Goal: Transaction & Acquisition: Purchase product/service

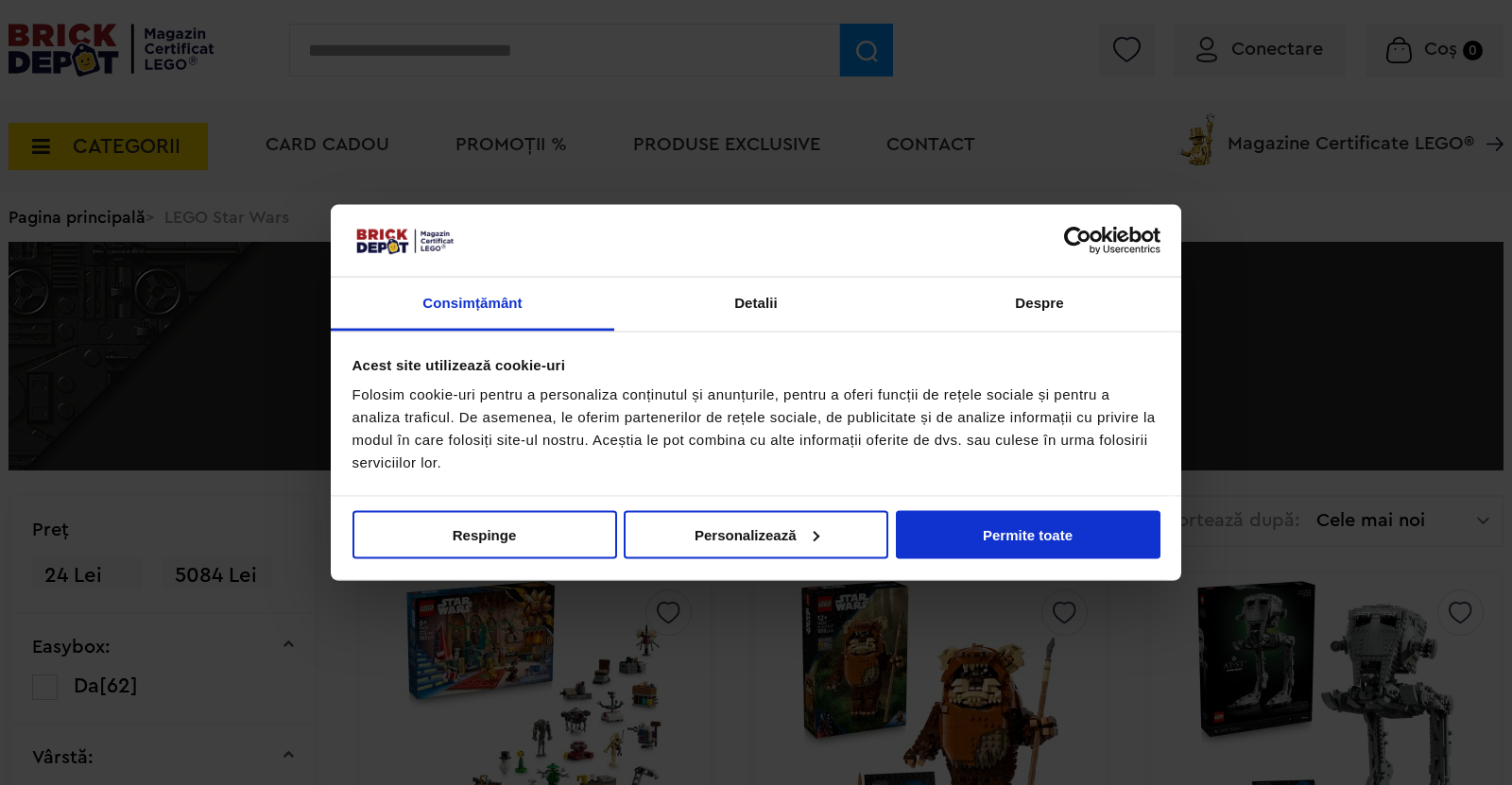
drag, startPoint x: 51, startPoint y: 46, endPoint x: 53, endPoint y: 58, distance: 12.2
click at [53, 58] on div at bounding box center [756, 392] width 1512 height 785
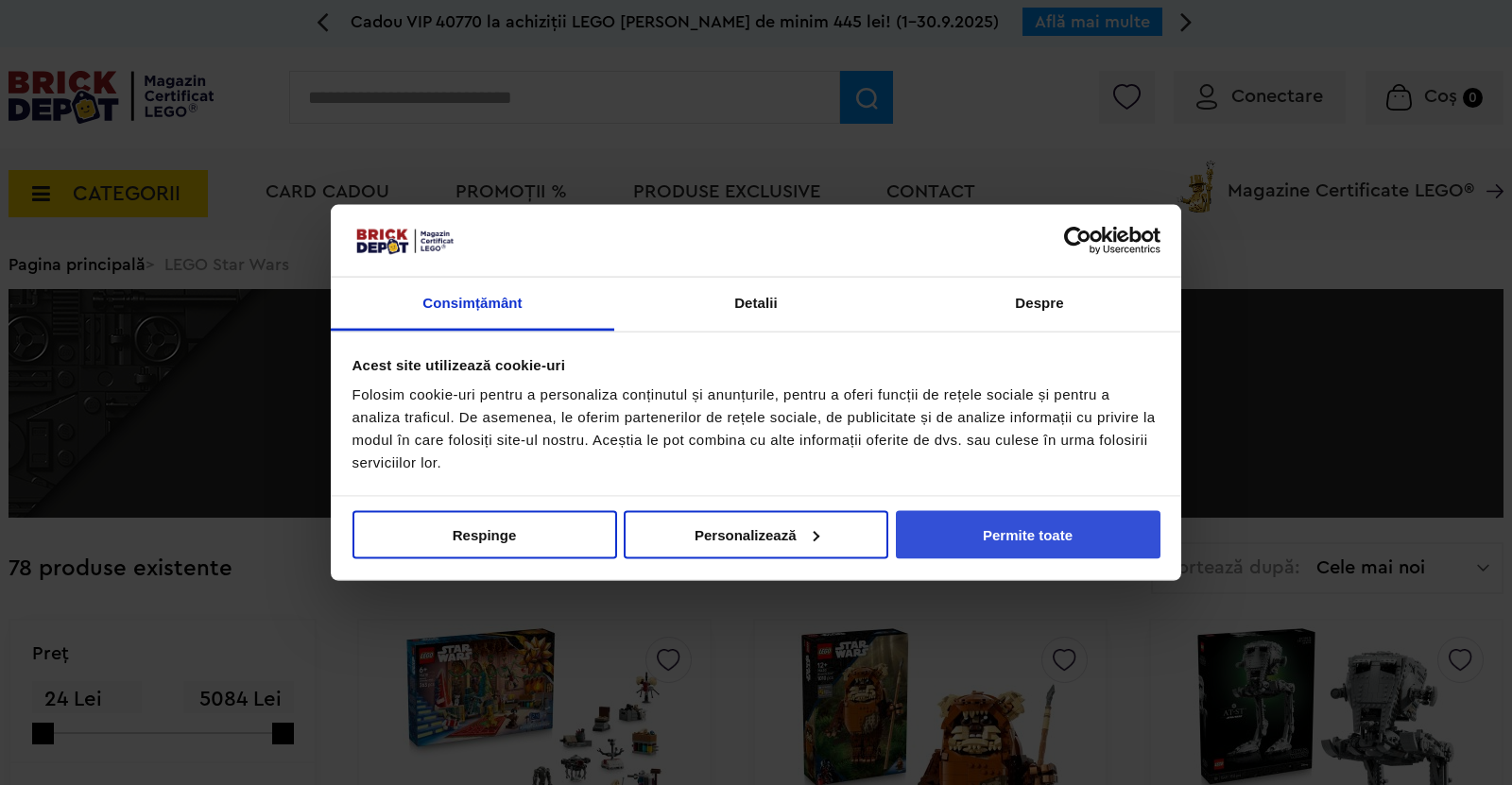
click at [1036, 531] on button "Permite toate" at bounding box center [1027, 534] width 264 height 48
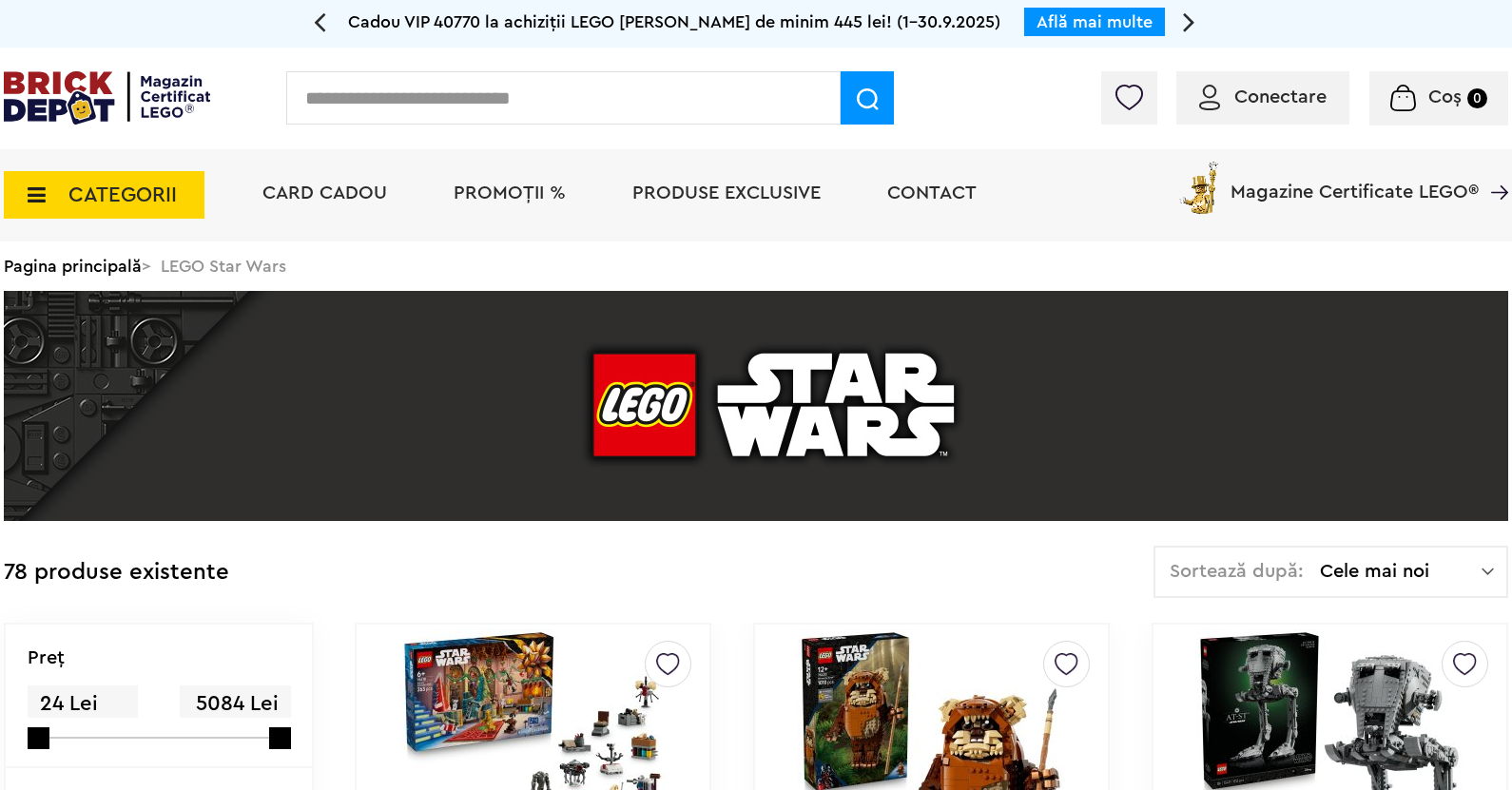
click at [96, 71] on img at bounding box center [107, 97] width 206 height 53
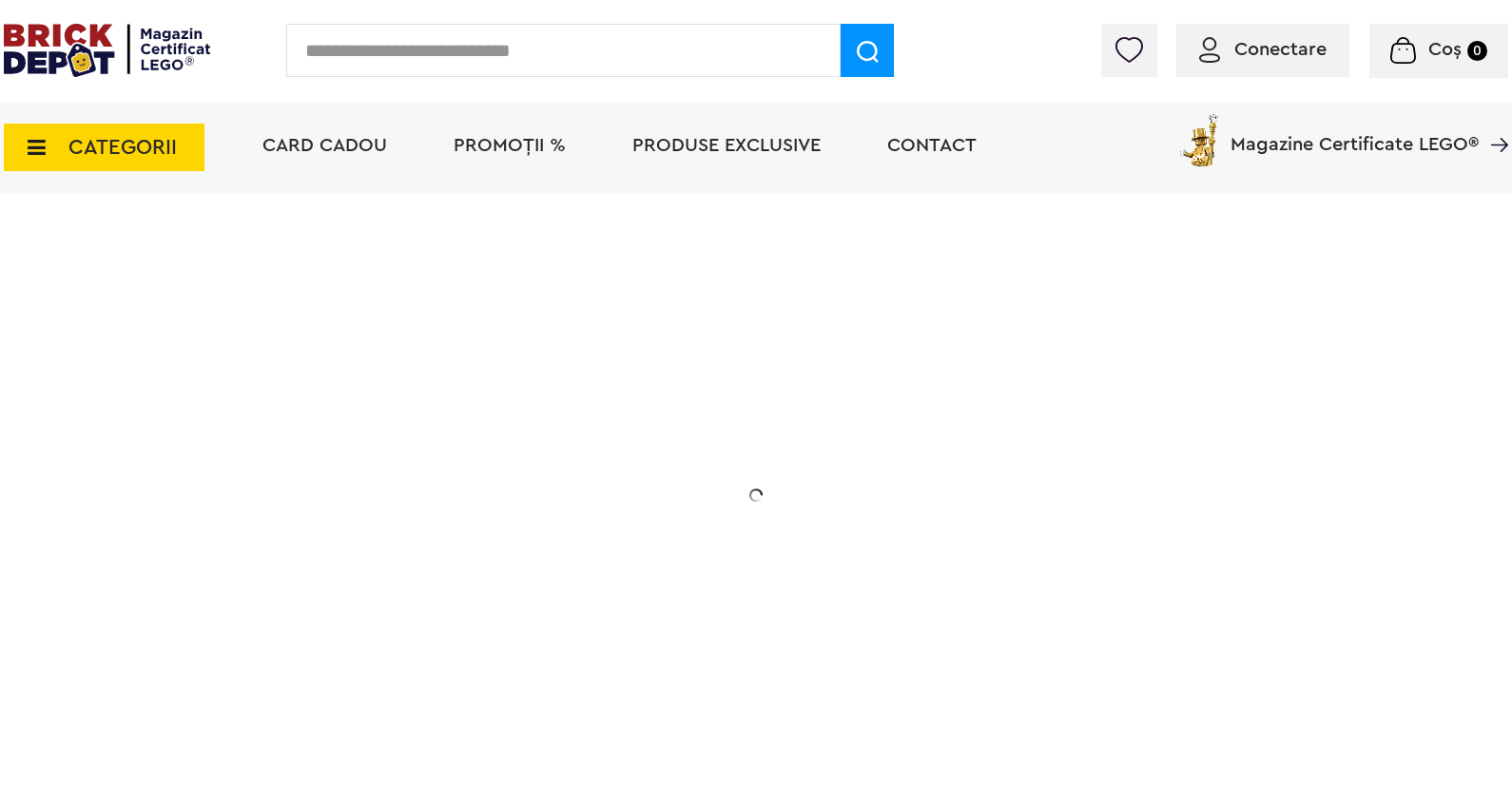
click at [535, 147] on span "PROMOȚII %" at bounding box center [510, 145] width 112 height 19
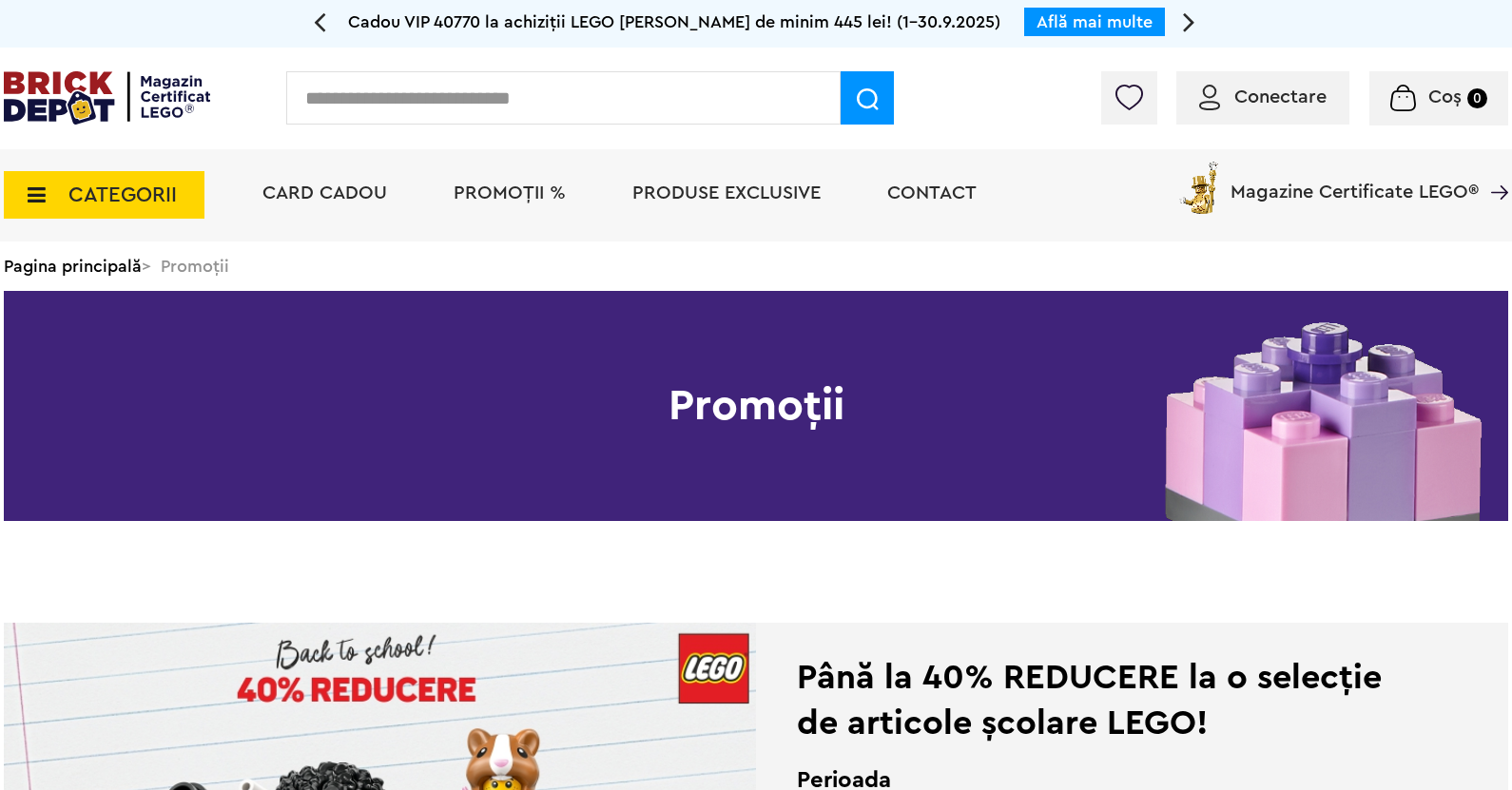
click at [515, 197] on span "PROMOȚII %" at bounding box center [510, 193] width 112 height 19
click at [15, 196] on span "CATEGORII" at bounding box center [104, 195] width 200 height 47
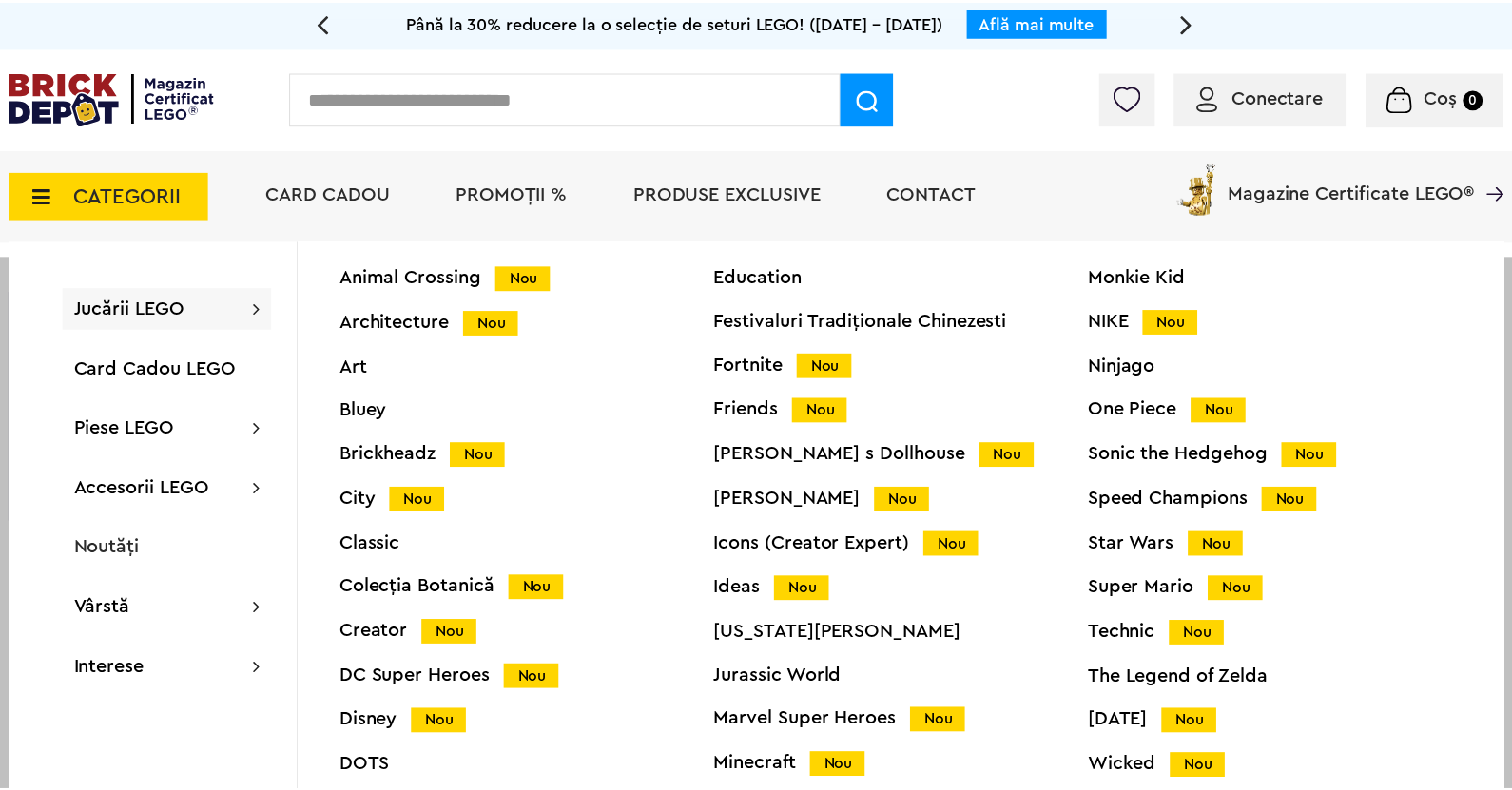
scroll to position [75, 0]
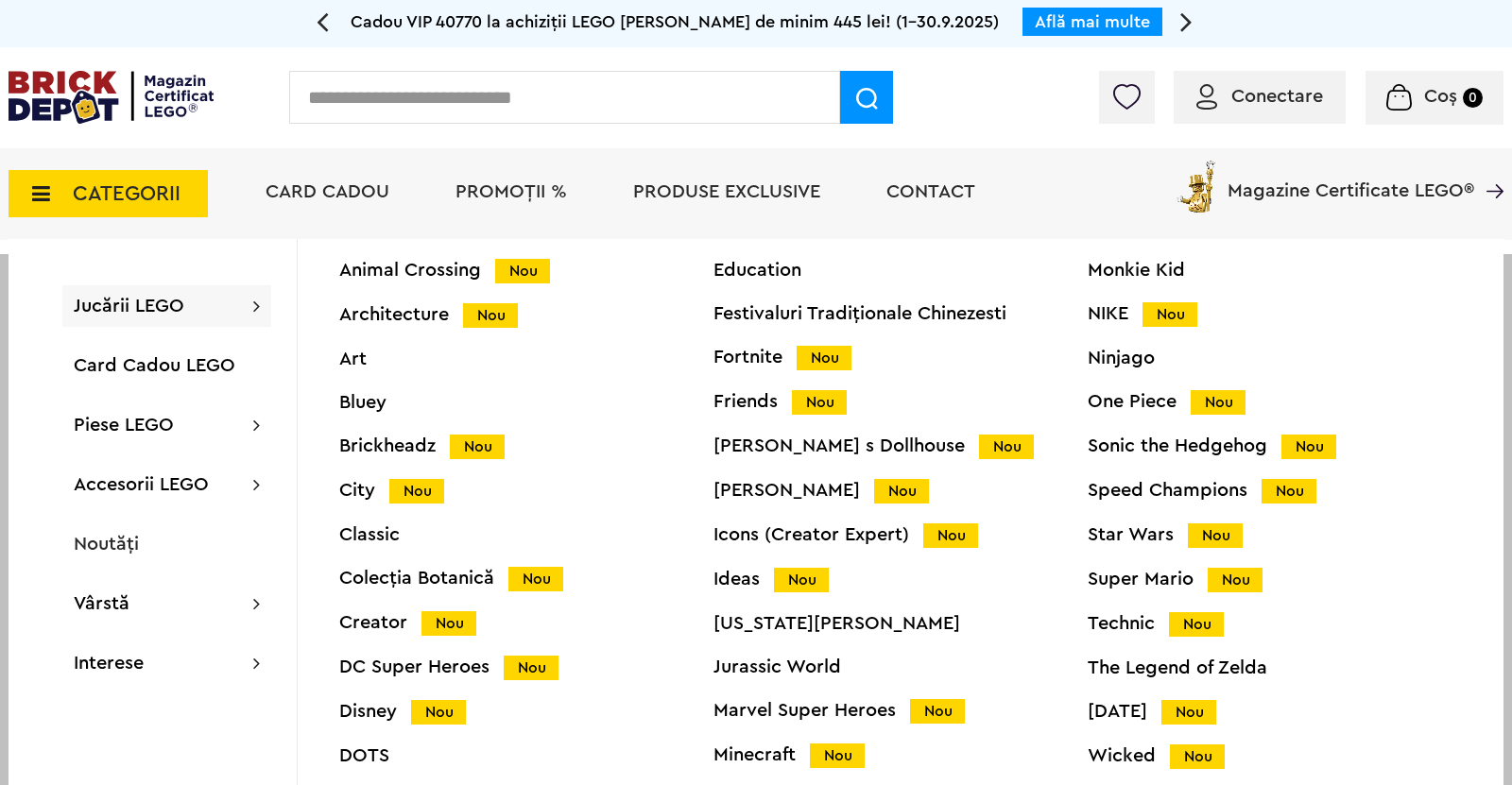
click at [1118, 355] on div "Ninjago" at bounding box center [1275, 358] width 374 height 19
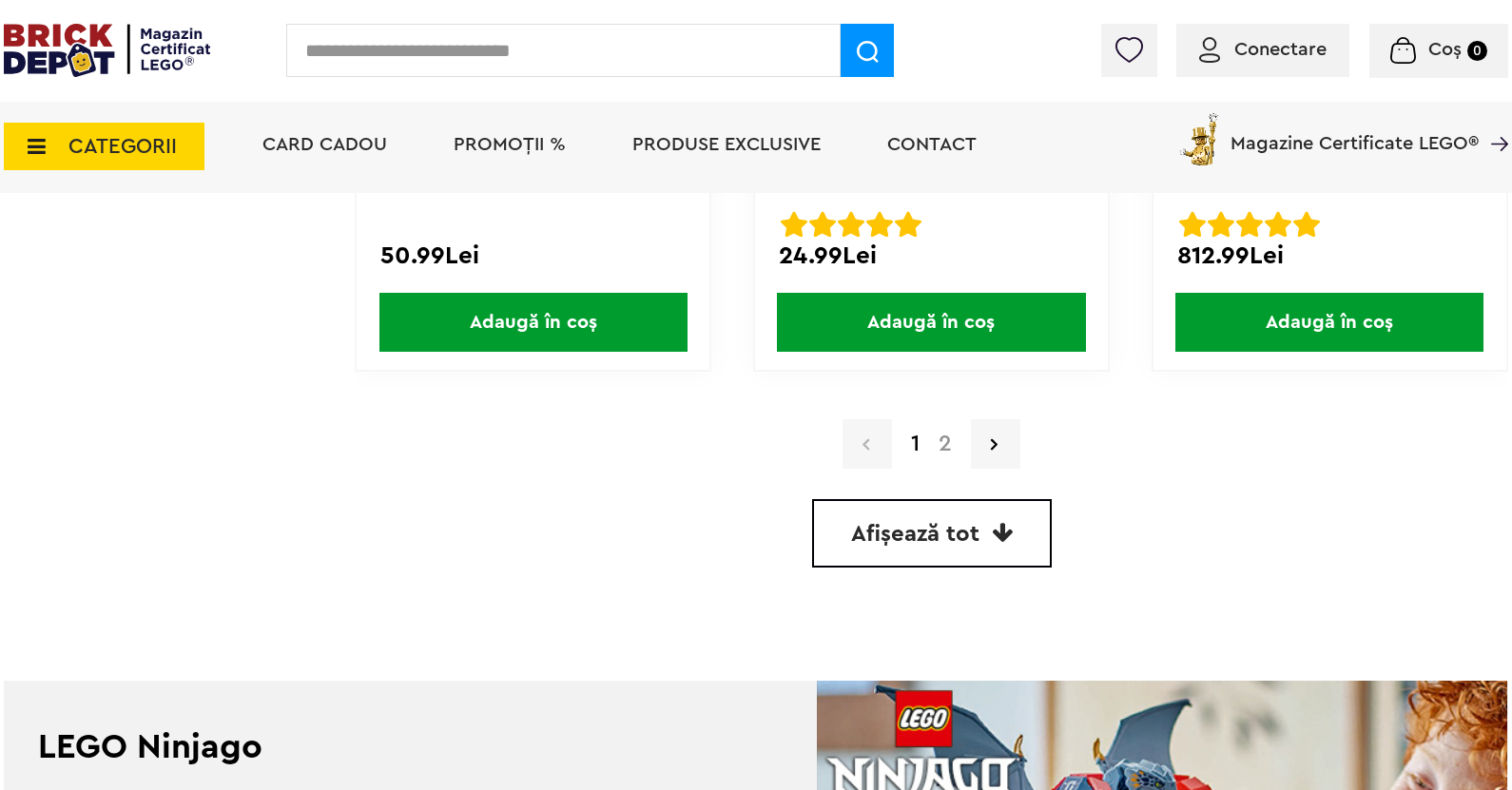
scroll to position [5561, 0]
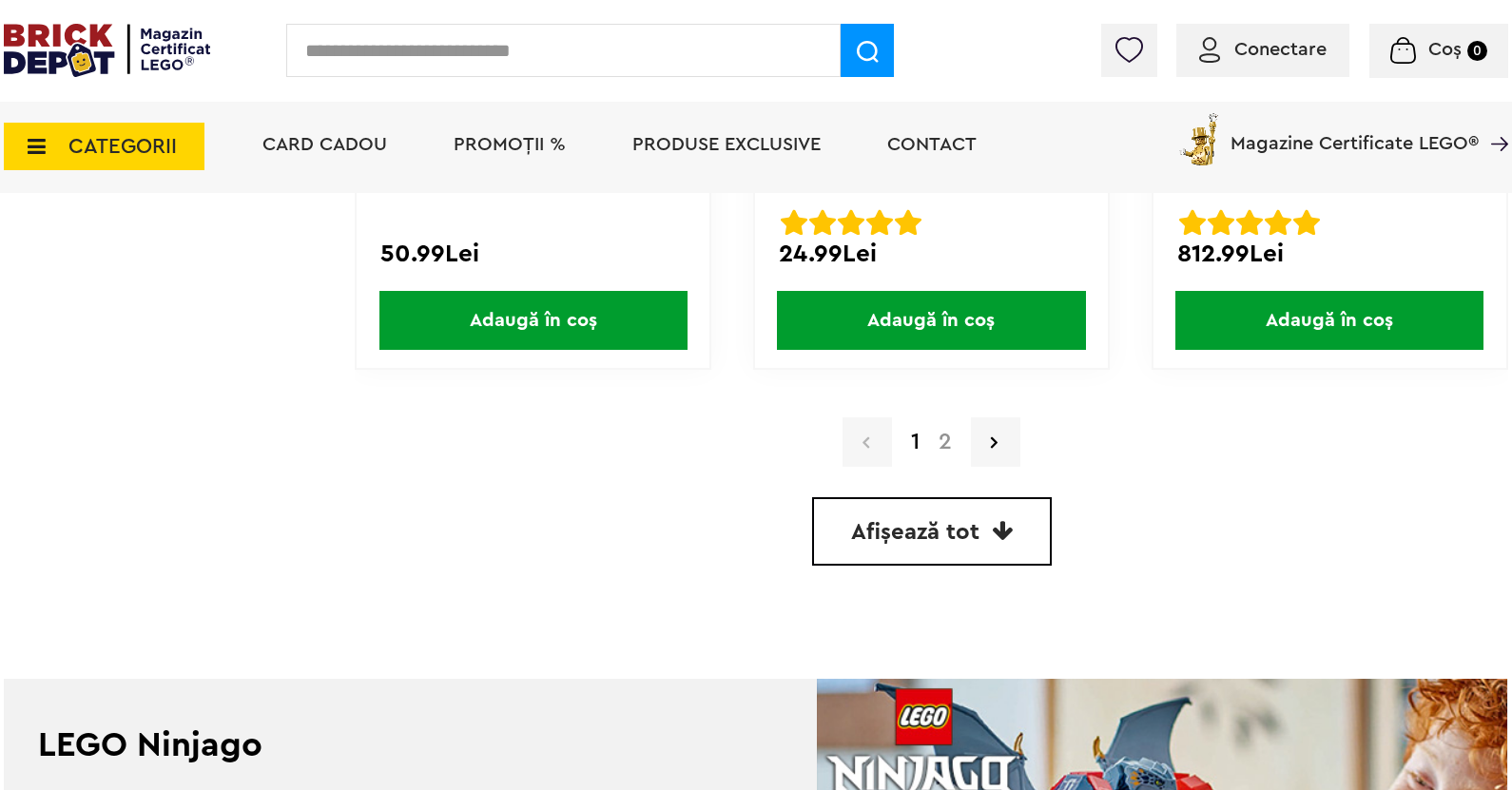
click at [905, 540] on span "Afișează tot" at bounding box center [915, 533] width 128 height 23
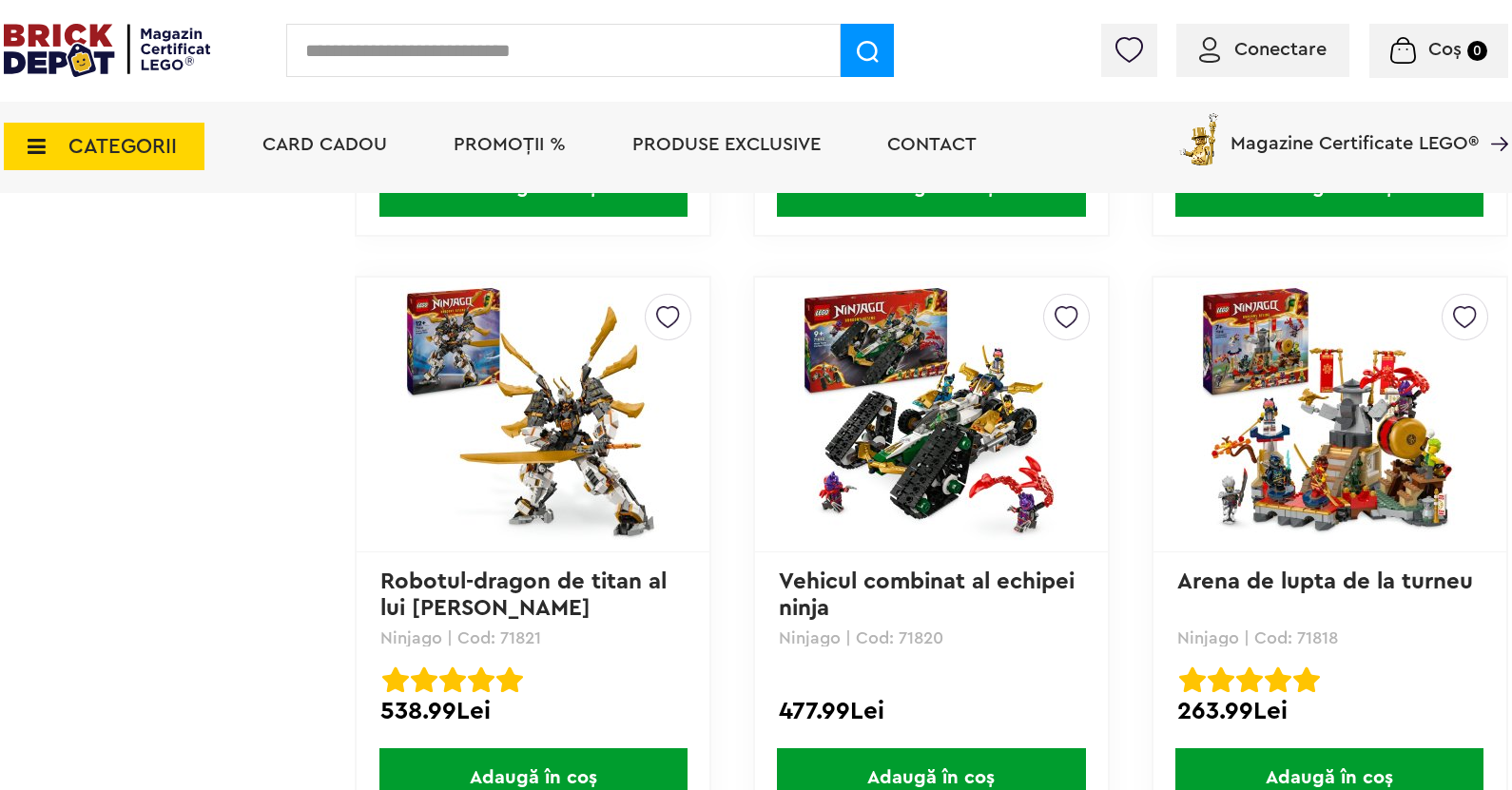
scroll to position [5767, 0]
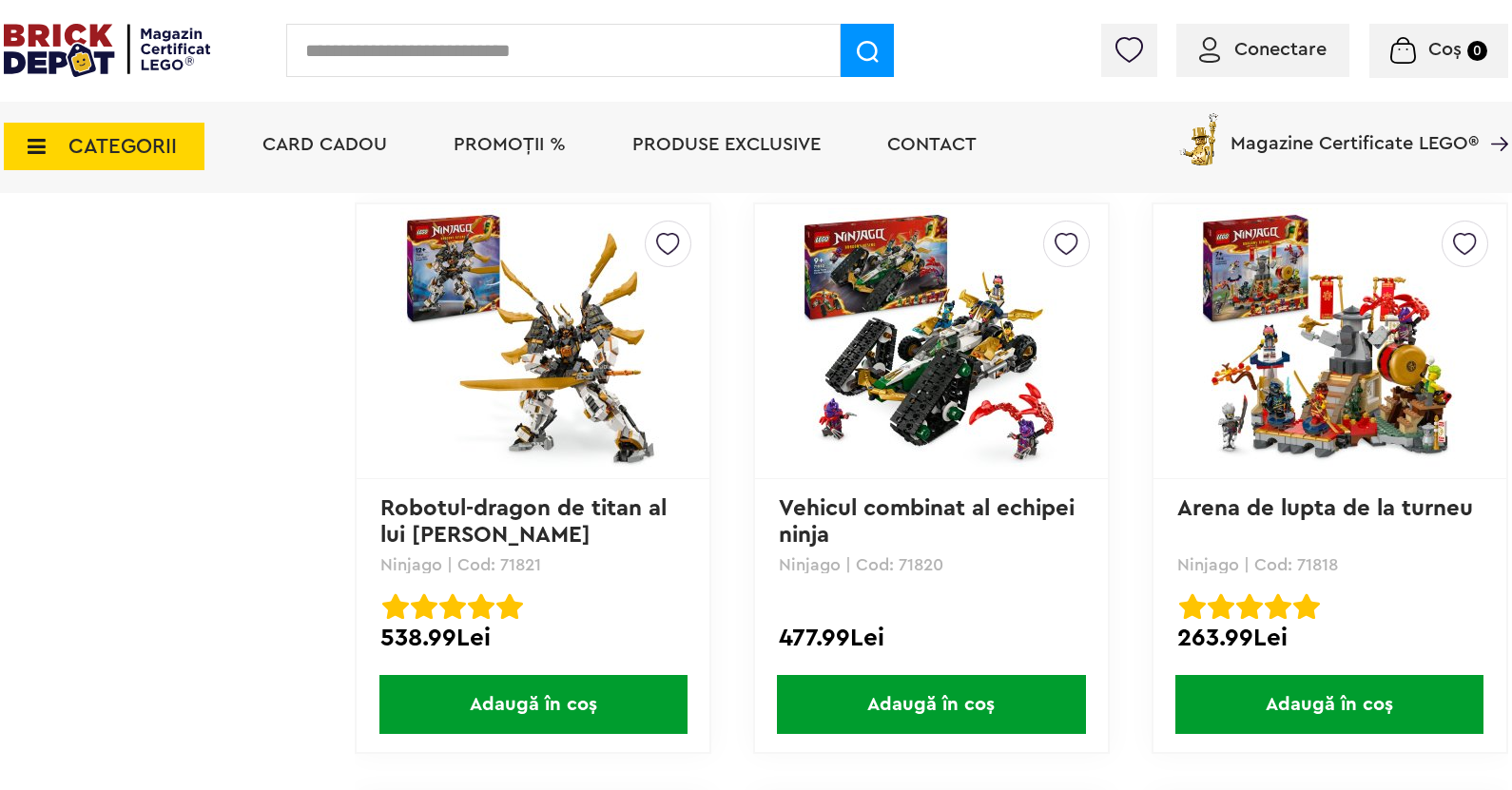
click at [1306, 374] on img at bounding box center [1329, 341] width 266 height 266
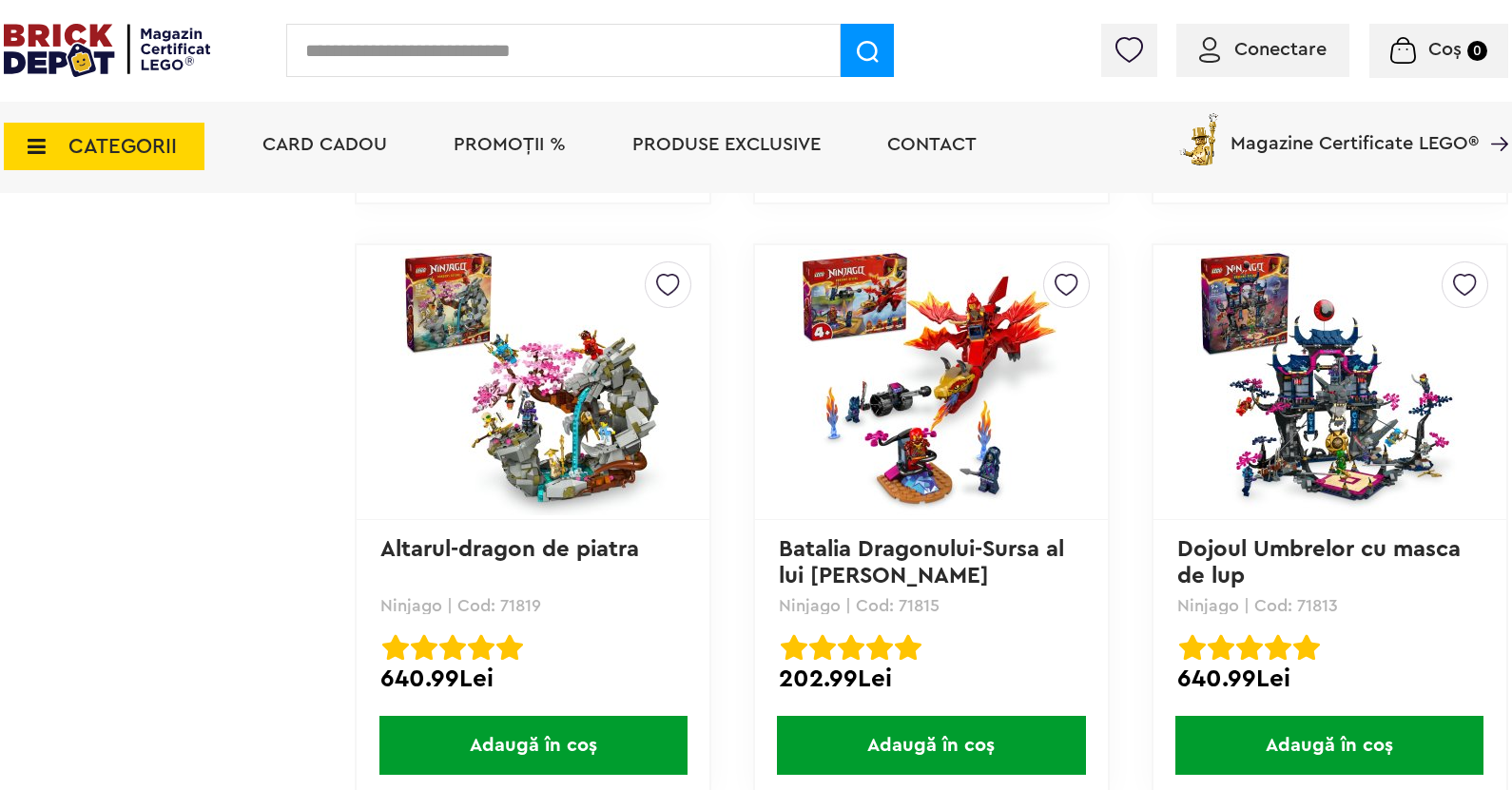
scroll to position [6908, 0]
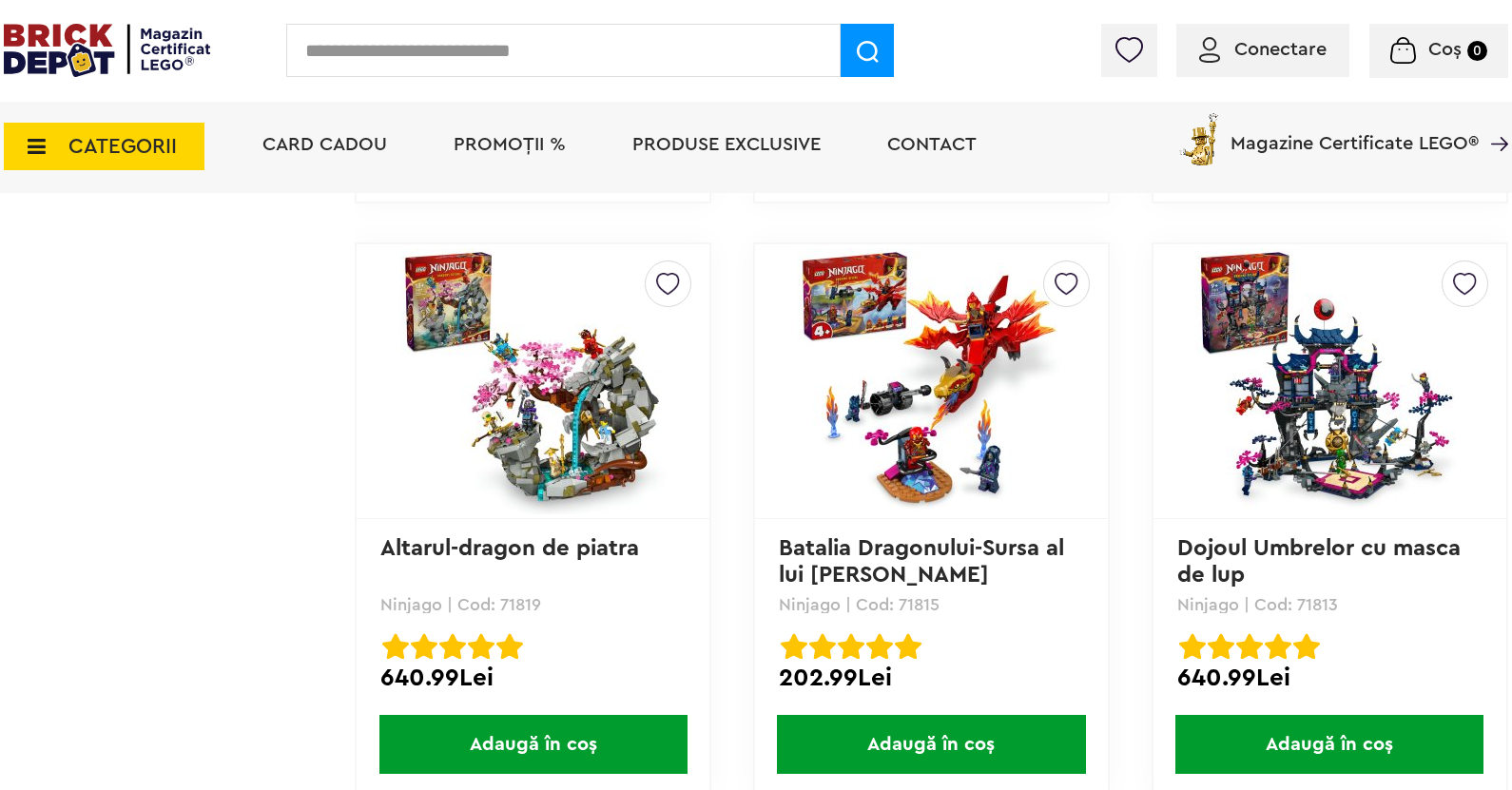
click at [872, 438] on img at bounding box center [931, 382] width 266 height 266
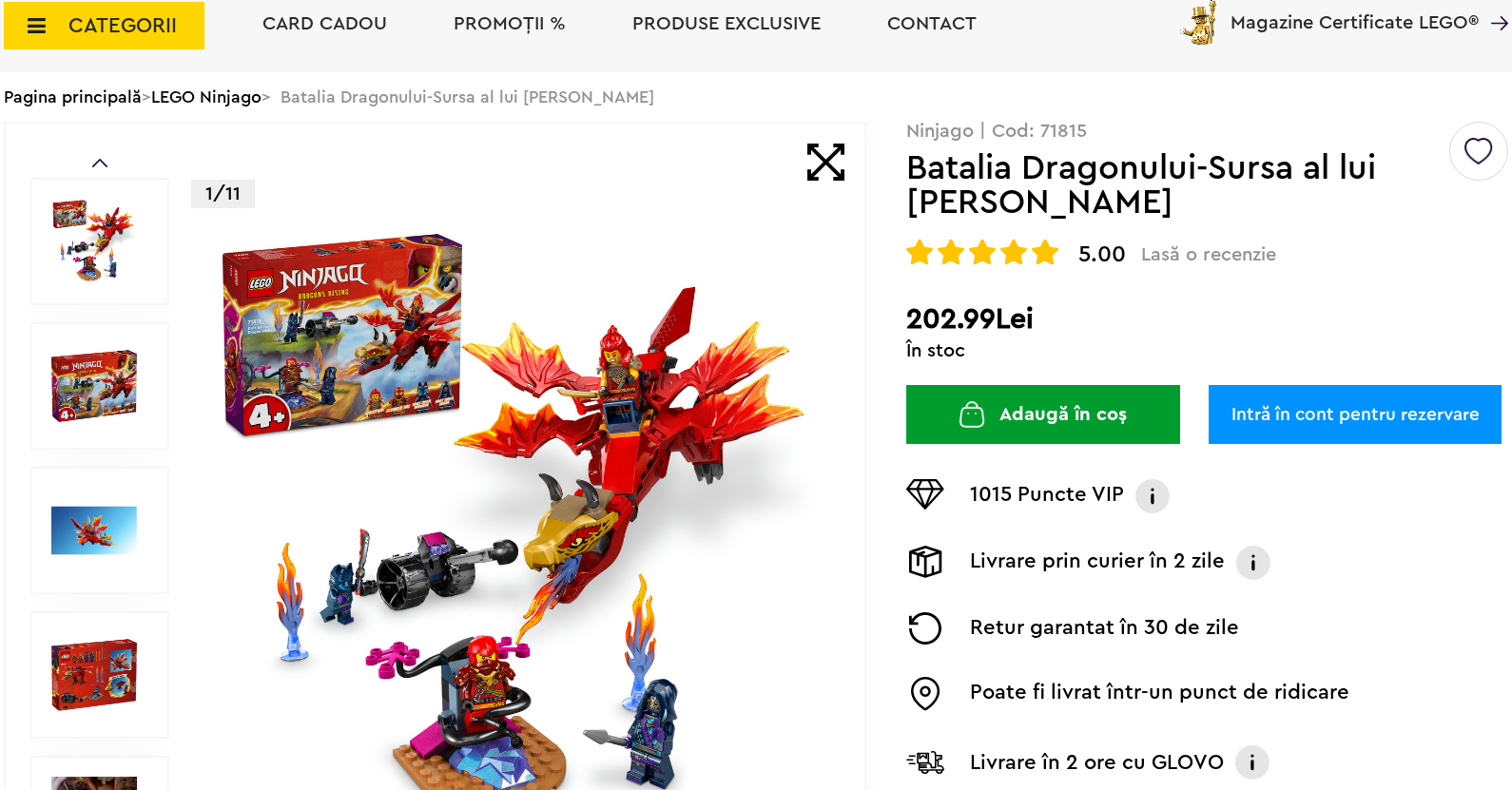
scroll to position [190, 0]
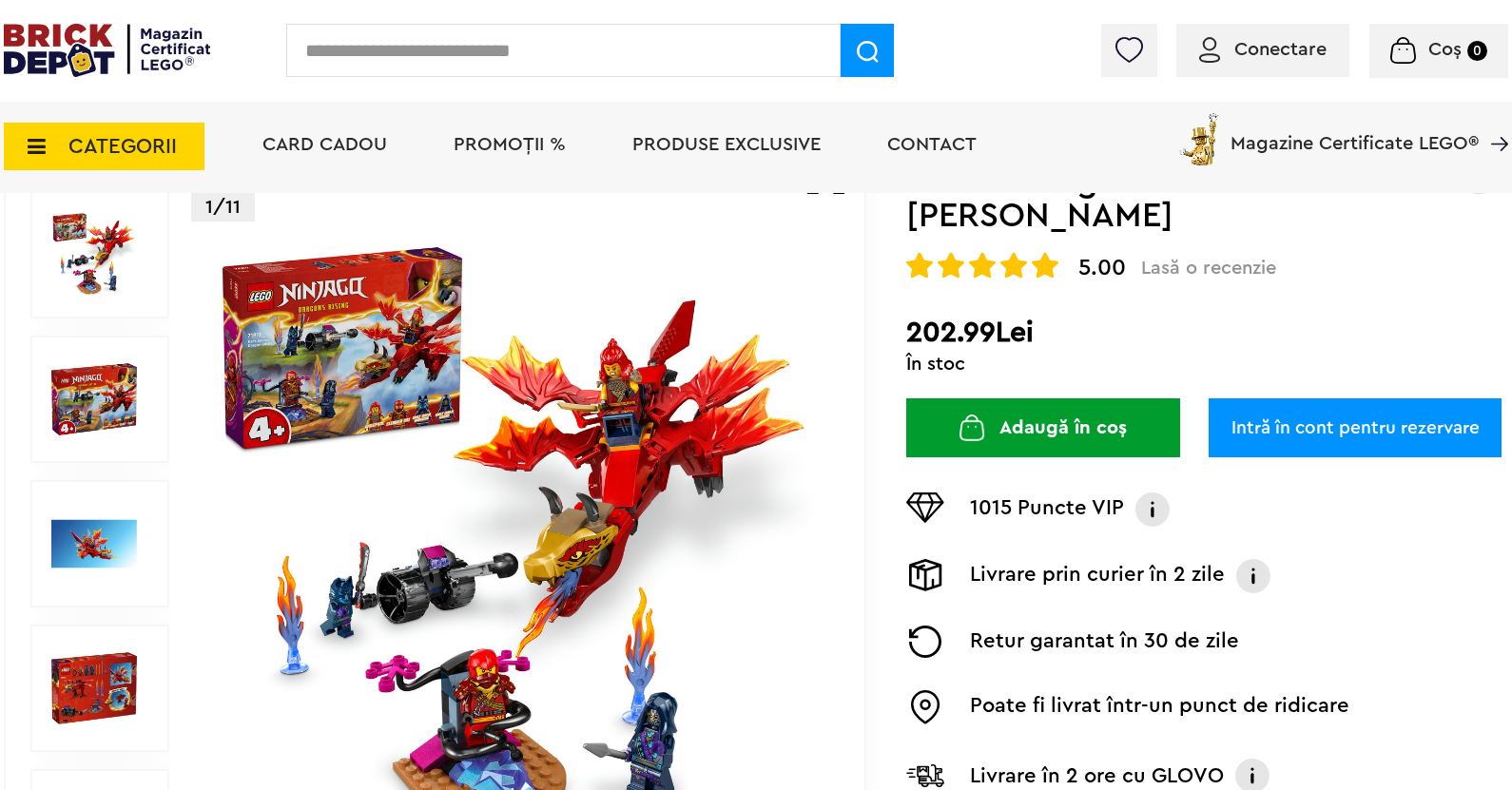
click at [378, 421] on img at bounding box center [517, 543] width 612 height 612
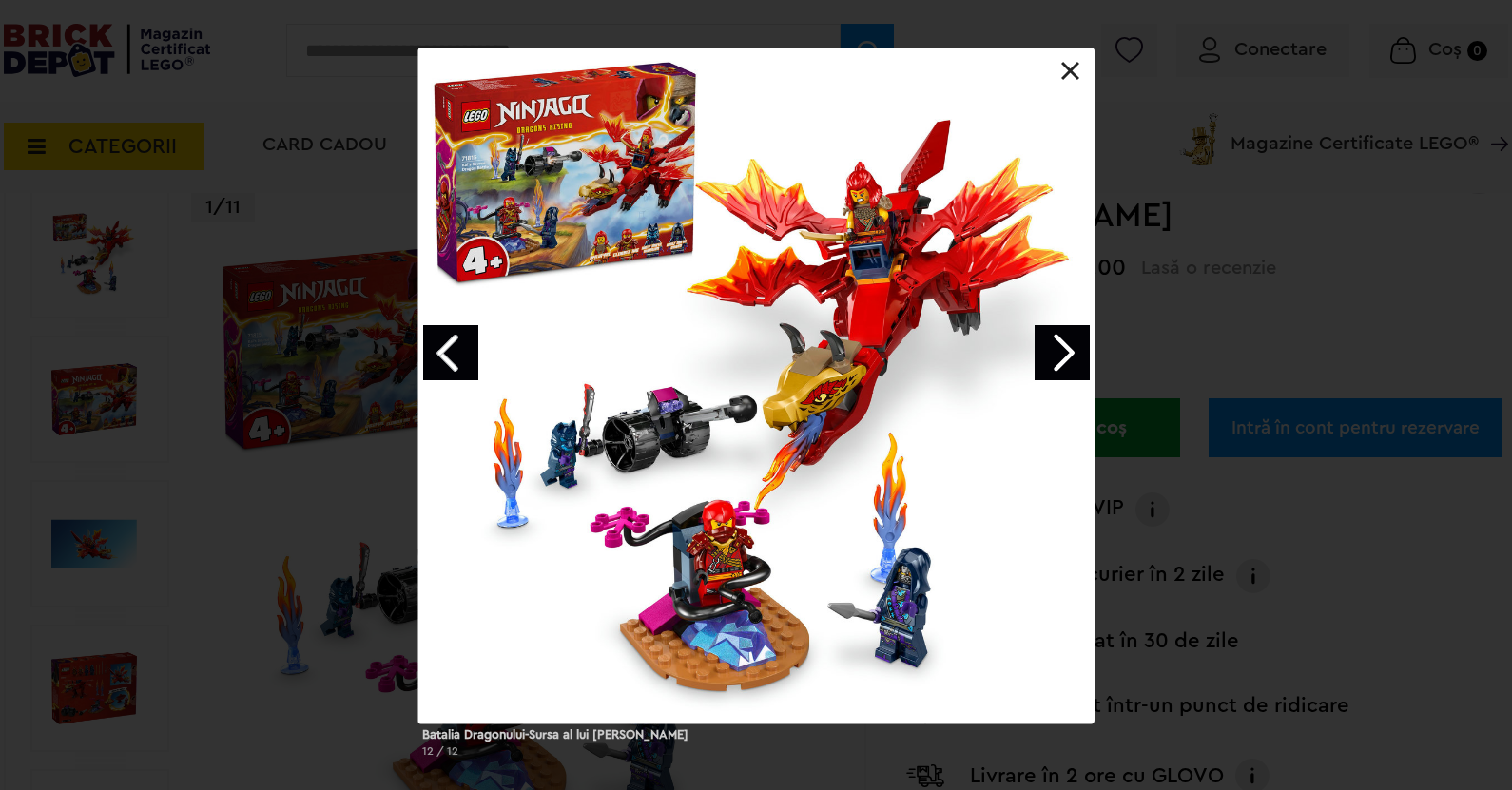
click at [1072, 355] on link "Next image" at bounding box center [1061, 352] width 55 height 55
click at [1057, 358] on link "Next image" at bounding box center [1061, 352] width 55 height 55
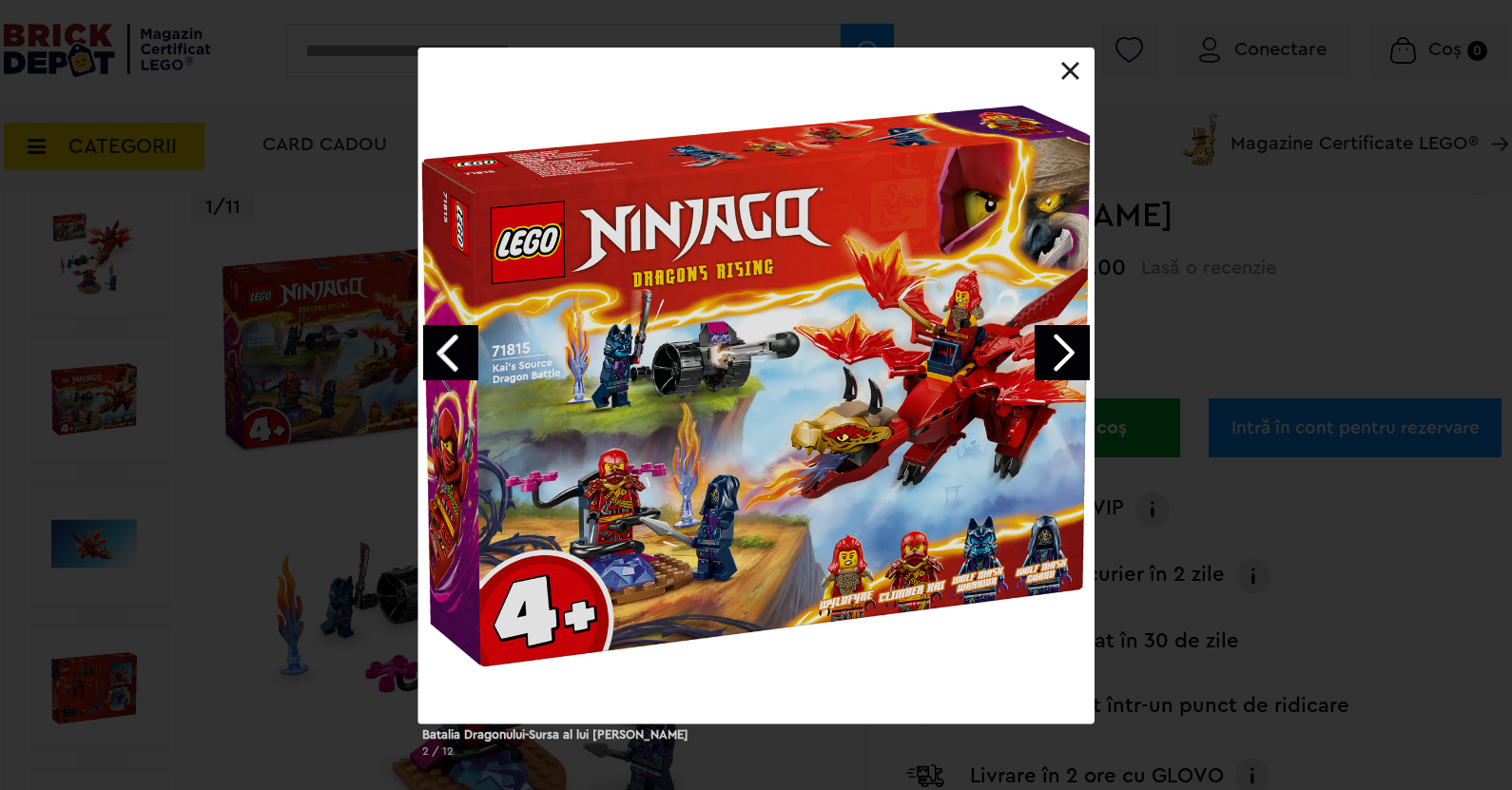
drag, startPoint x: 1061, startPoint y: 66, endPoint x: 1040, endPoint y: 68, distance: 21.1
click at [1061, 66] on link at bounding box center [1071, 71] width 19 height 19
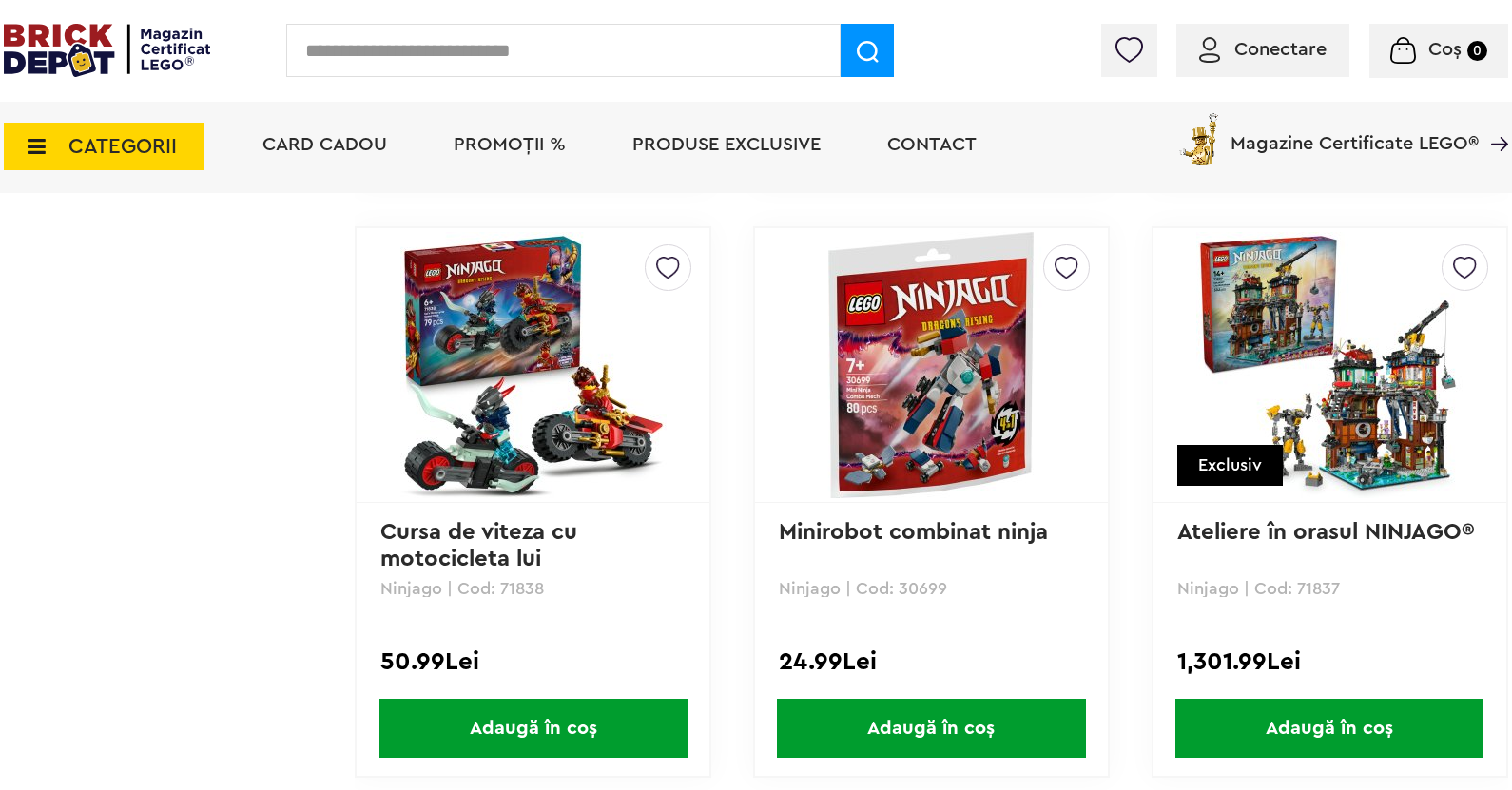
scroll to position [2186, 0]
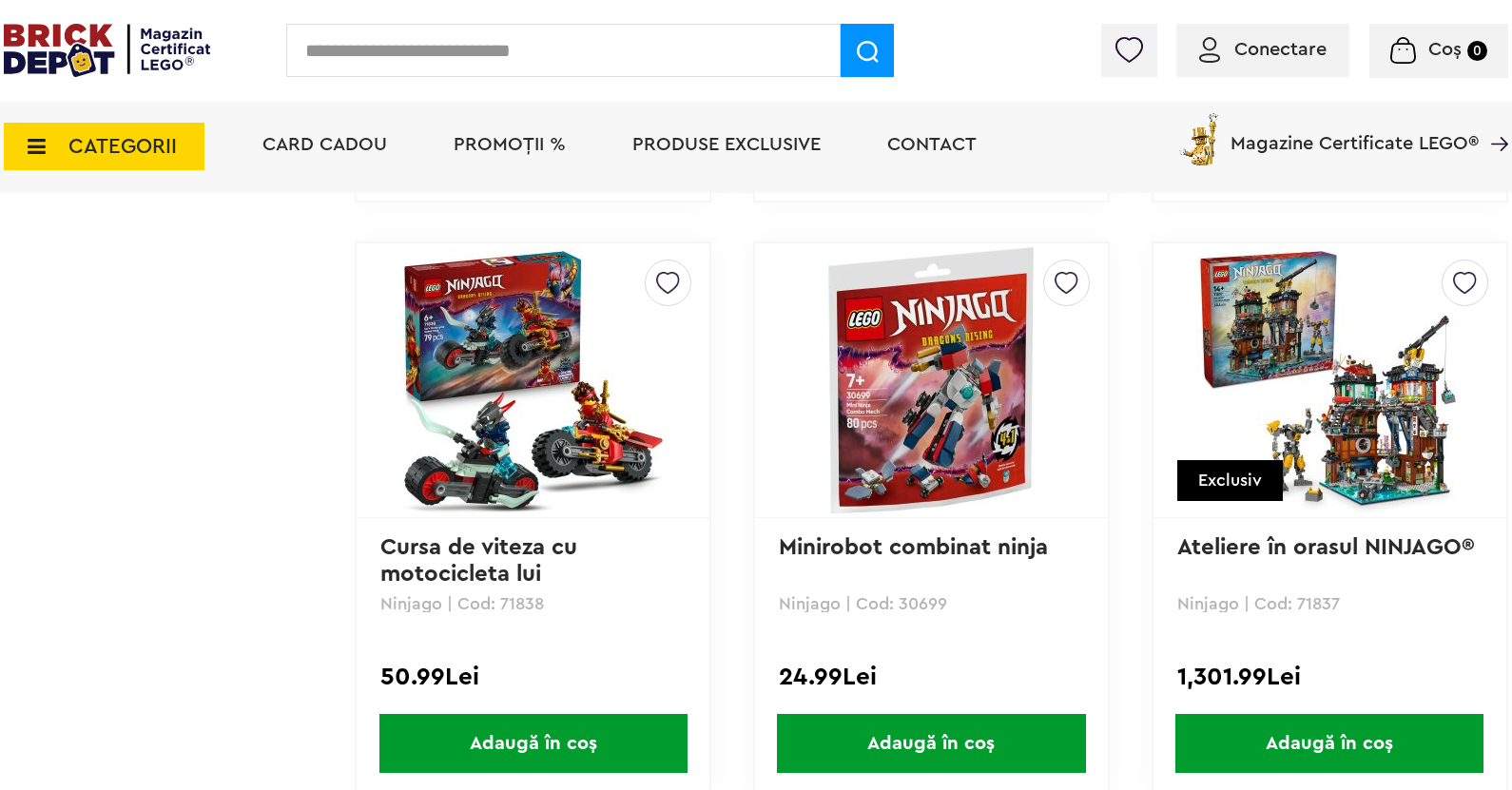
click at [911, 458] on img at bounding box center [931, 381] width 266 height 266
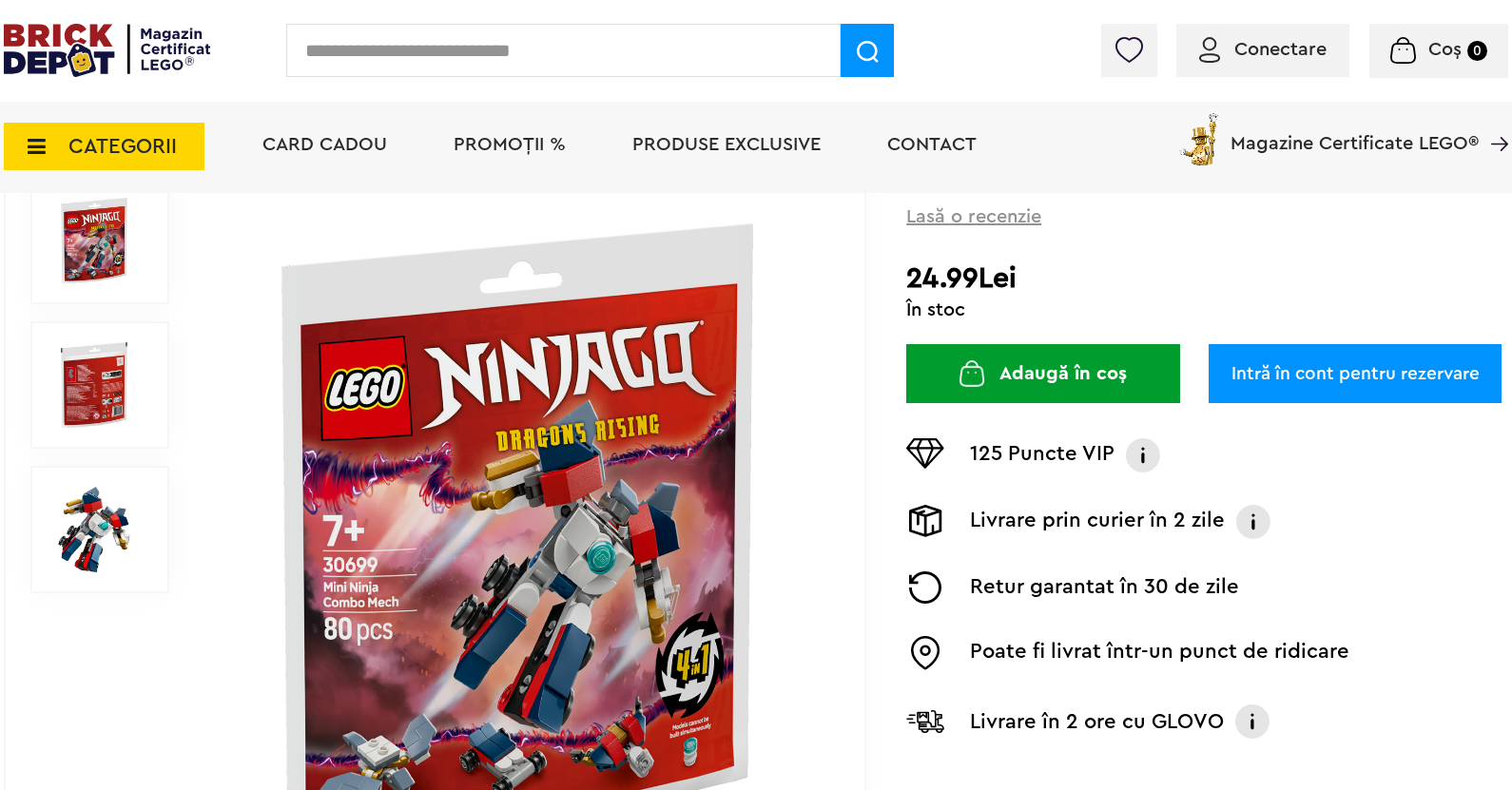
scroll to position [285, 0]
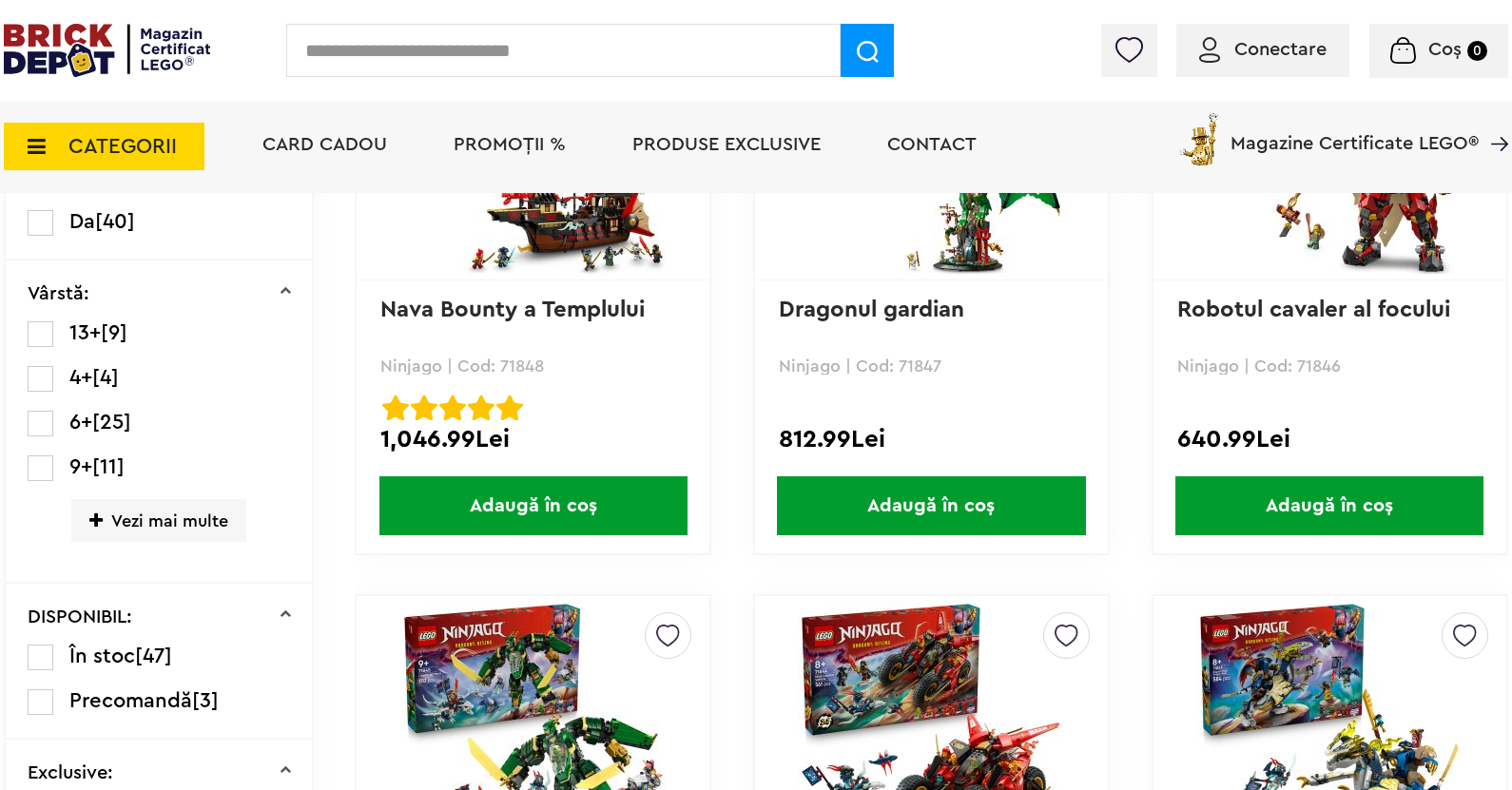
scroll to position [666, 0]
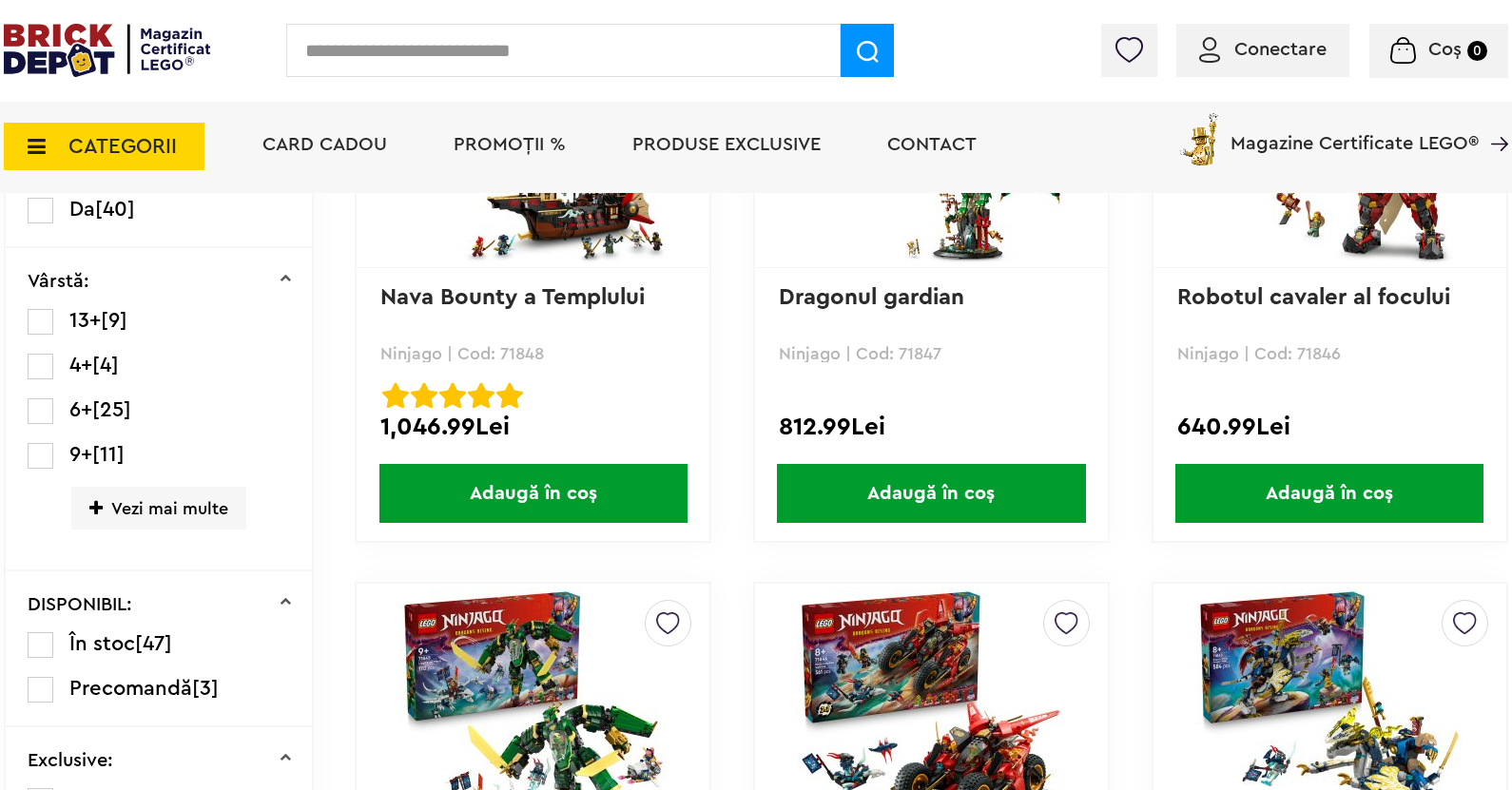
click at [146, 514] on span "Vezi mai multe" at bounding box center [159, 508] width 175 height 42
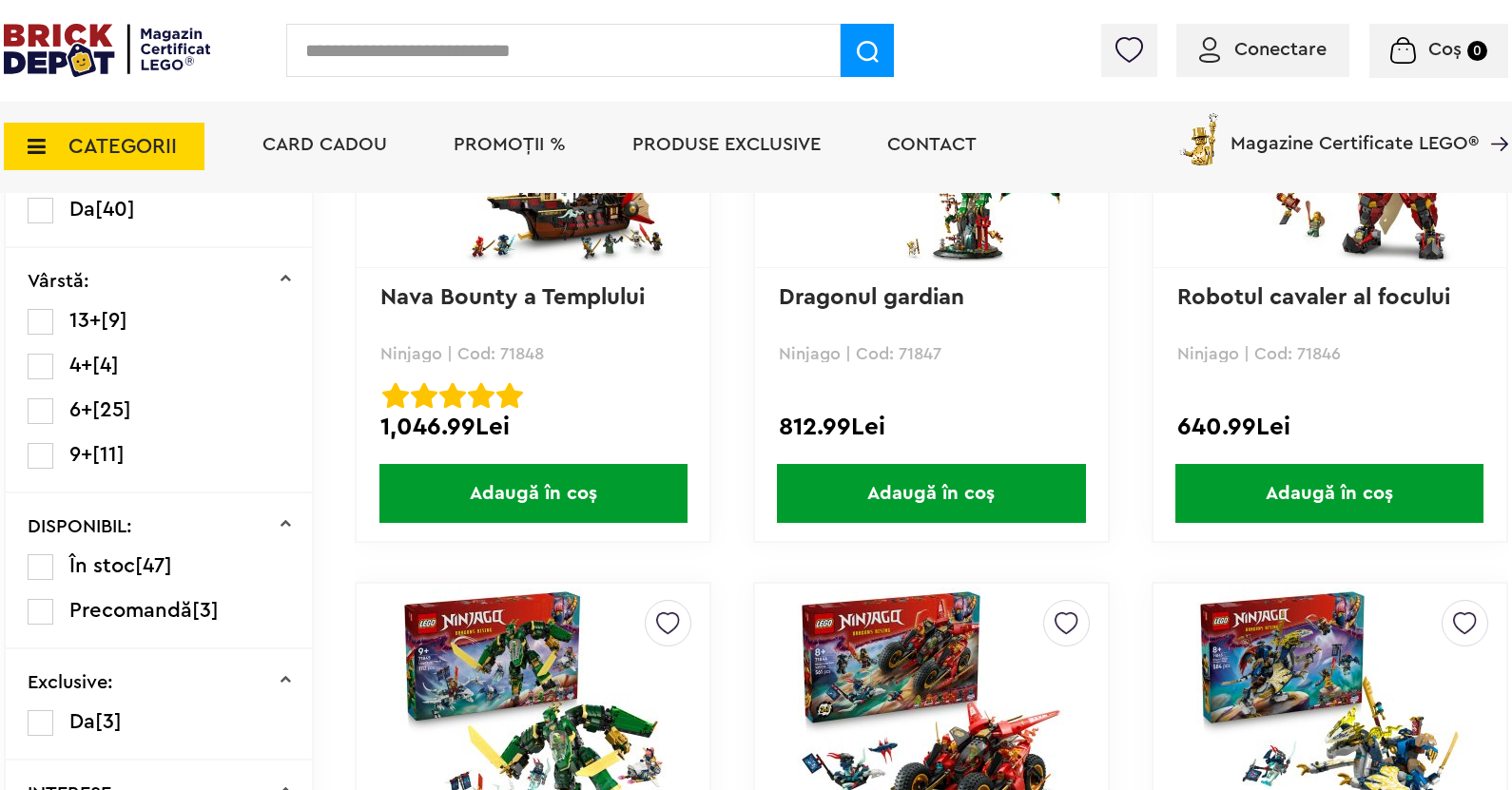
click at [37, 413] on label at bounding box center [40, 410] width 26 height 26
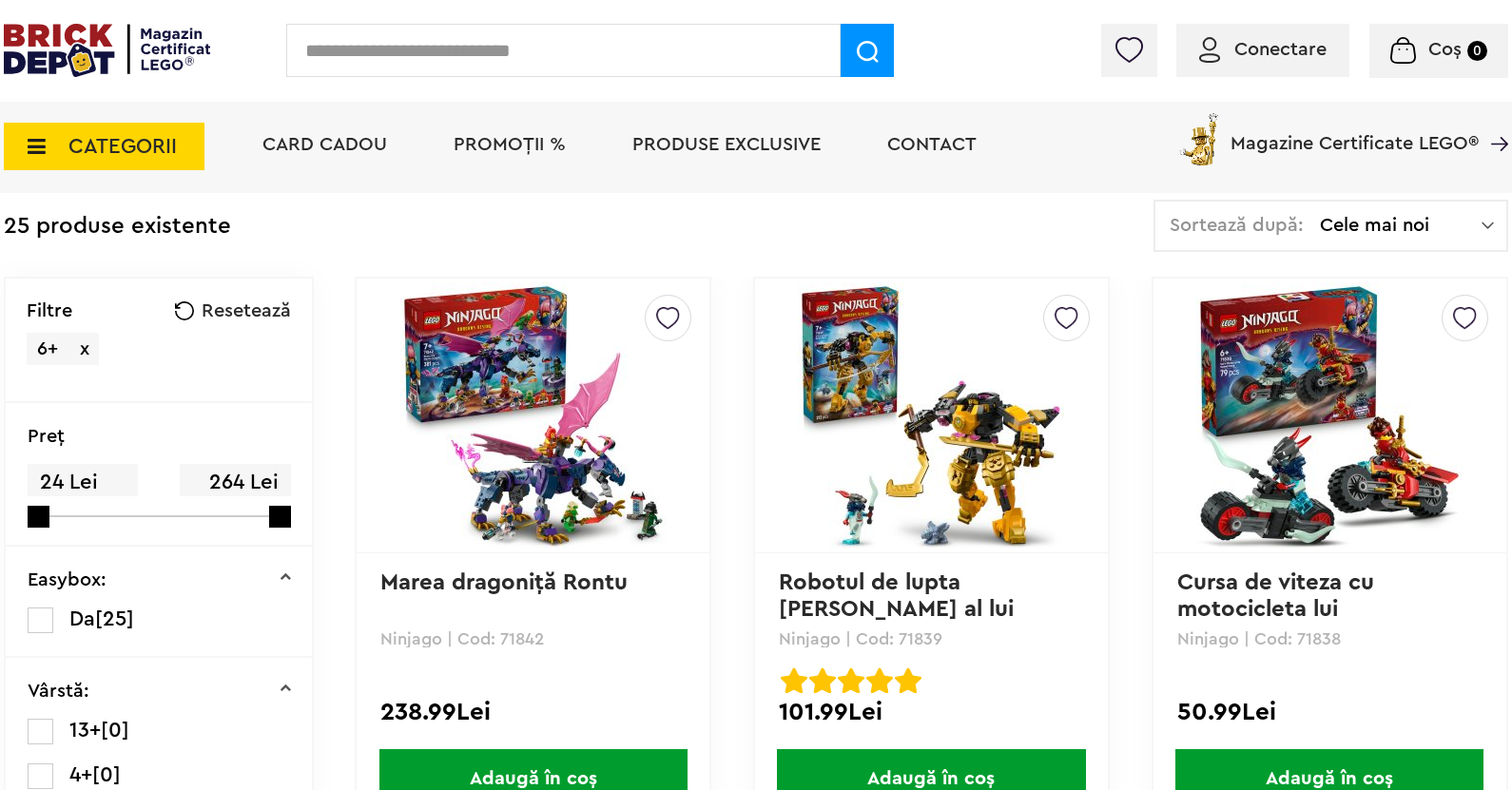
scroll to position [475, 0]
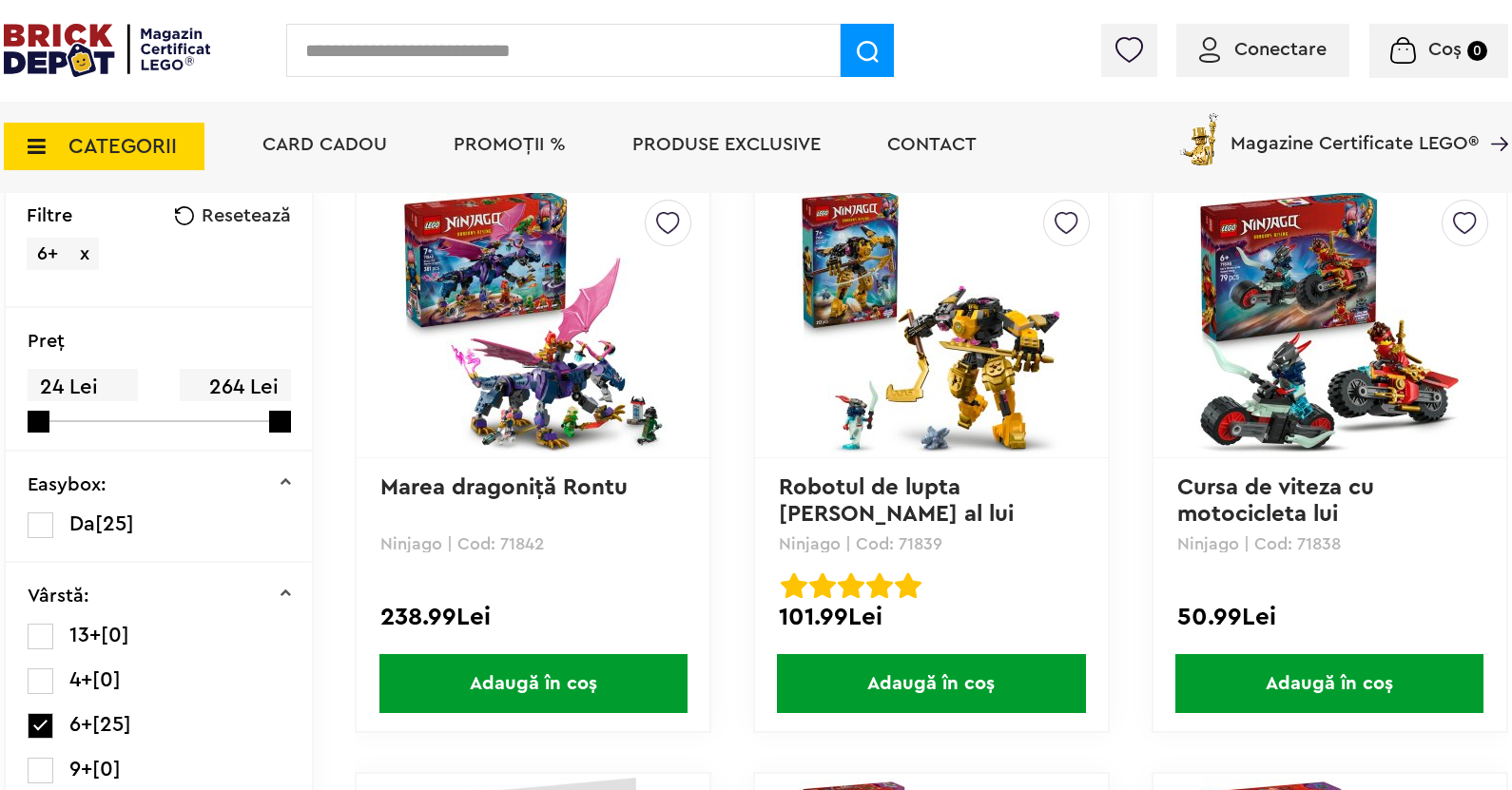
click at [931, 314] on img at bounding box center [931, 320] width 266 height 266
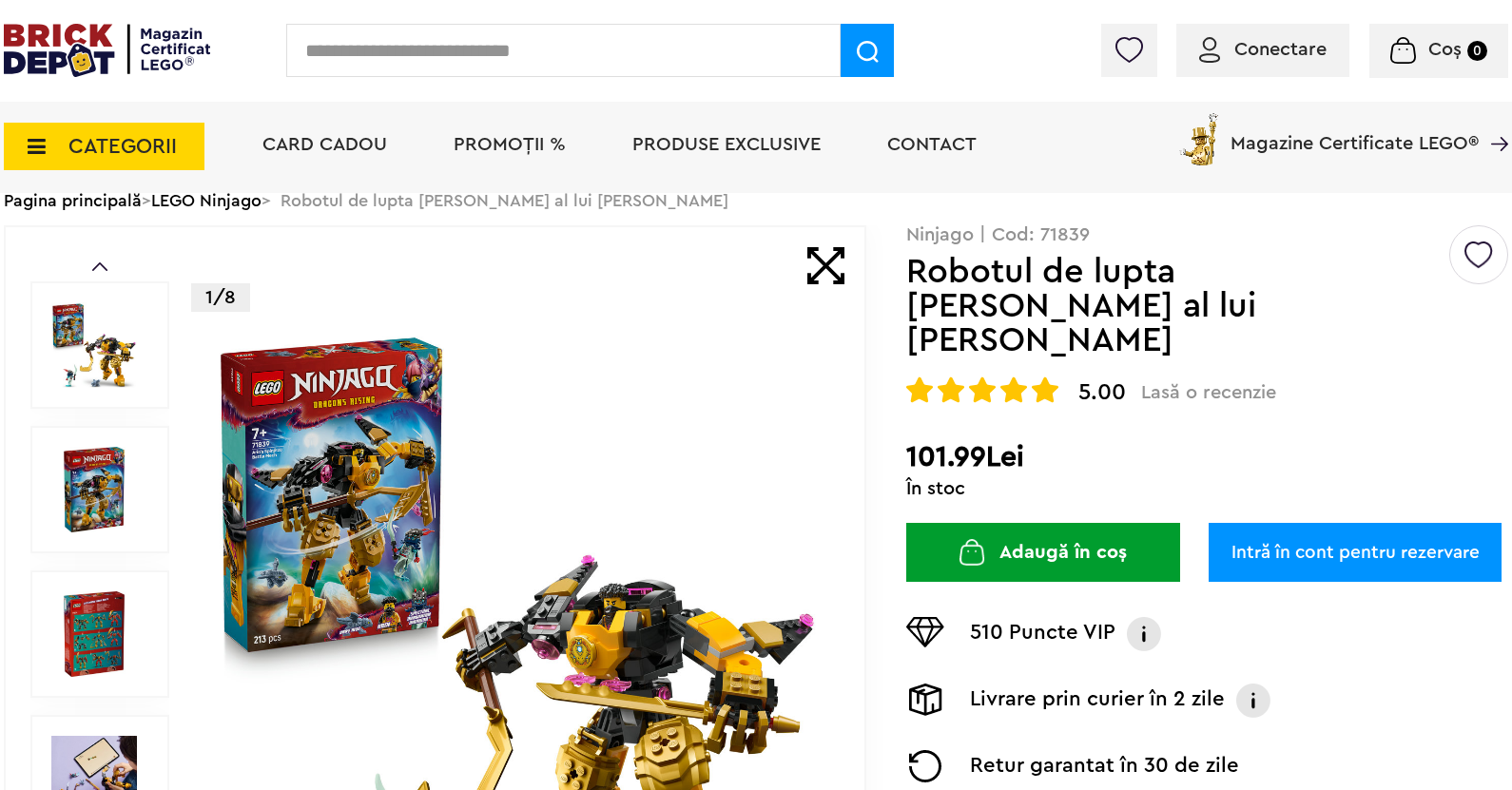
scroll to position [95, 0]
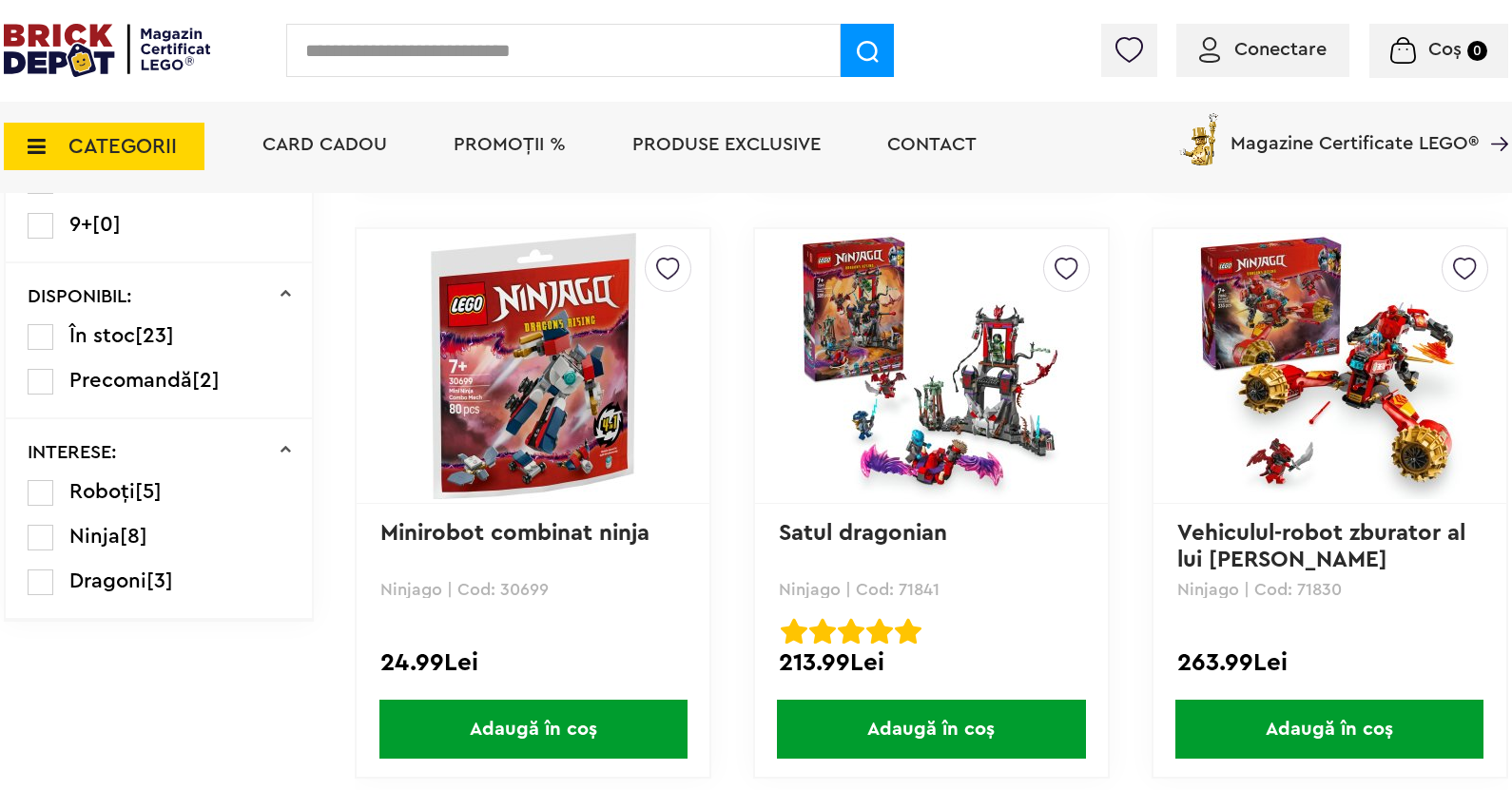
scroll to position [1045, 0]
